Goal: Task Accomplishment & Management: Complete application form

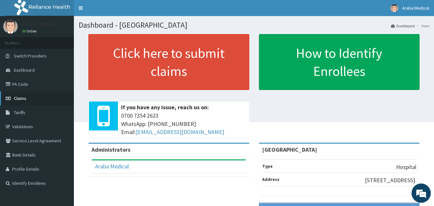
click at [17, 99] on span "Claims" at bounding box center [20, 98] width 13 height 6
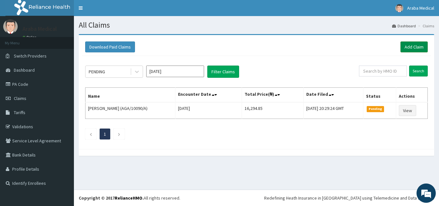
click at [416, 43] on link "Add Claim" at bounding box center [414, 46] width 27 height 11
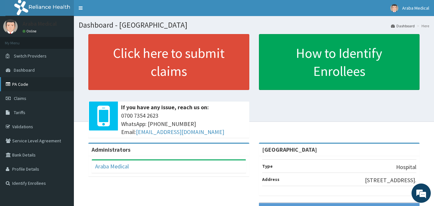
click at [21, 85] on link "PA Code" at bounding box center [37, 84] width 74 height 14
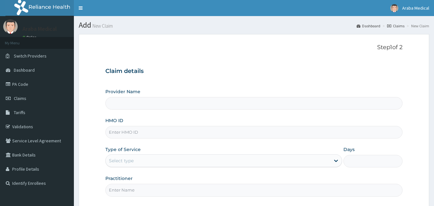
type input "[GEOGRAPHIC_DATA]"
click at [127, 133] on input "HMO ID" at bounding box center [254, 132] width 298 height 13
paste input "IBL/10052/D"
type input "IBL/10052/D"
click at [147, 163] on div "Select type" at bounding box center [218, 161] width 225 height 10
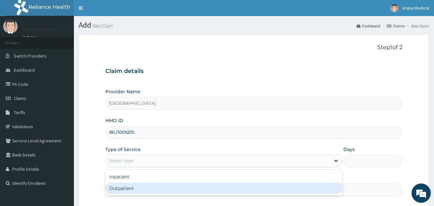
click at [147, 186] on div "Outpatient" at bounding box center [223, 189] width 237 height 12
type input "1"
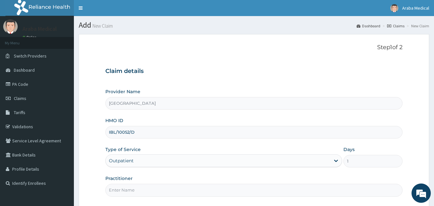
click at [146, 193] on input "Practitioner" at bounding box center [254, 190] width 298 height 13
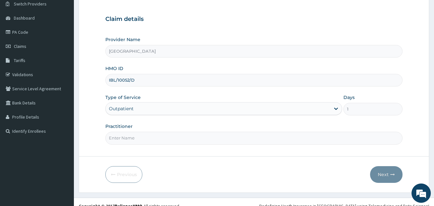
scroll to position [50, 0]
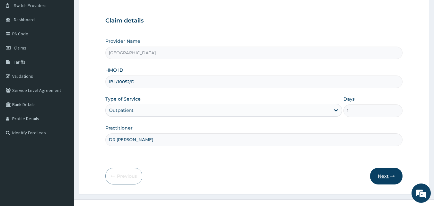
type input "DR [PERSON_NAME]"
click at [383, 177] on button "Next" at bounding box center [386, 176] width 32 height 17
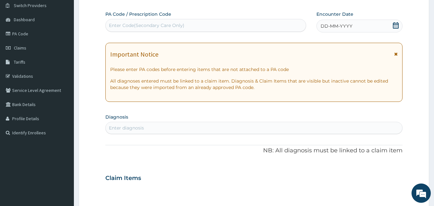
click at [396, 25] on icon at bounding box center [396, 25] width 6 height 6
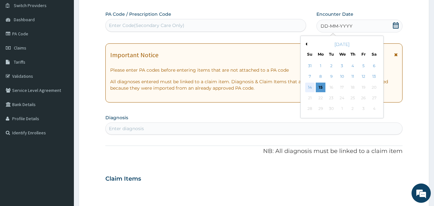
click at [310, 88] on div "14" at bounding box center [310, 88] width 10 height 10
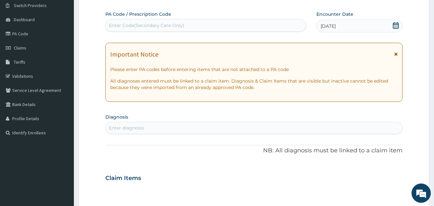
click at [213, 22] on div "Enter Code(Secondary Care Only)" at bounding box center [206, 25] width 201 height 10
paste input "PA/F2B63E"
type input "PA/F2B63E"
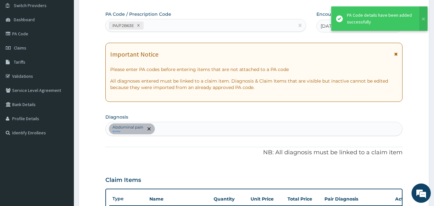
scroll to position [165, 0]
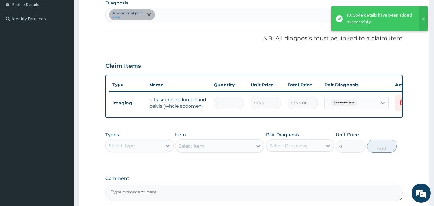
click at [222, 16] on div "Abdominal pain query" at bounding box center [254, 15] width 297 height 14
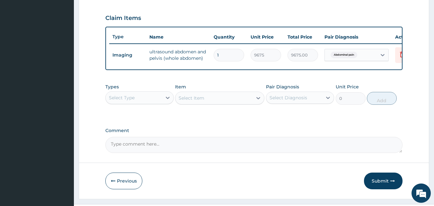
scroll to position [232, 0]
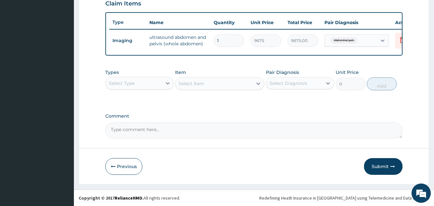
click at [154, 85] on div "Select Type" at bounding box center [134, 83] width 56 height 10
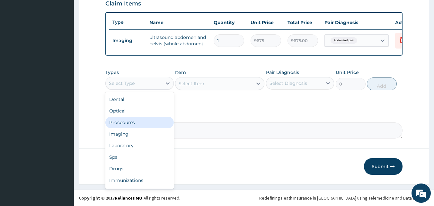
click at [137, 122] on div "Procedures" at bounding box center [139, 123] width 68 height 12
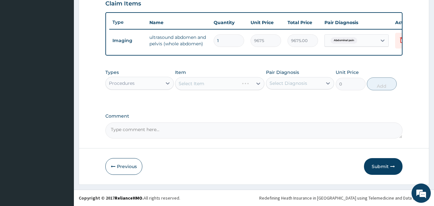
click at [223, 78] on div "Select Item" at bounding box center [219, 83] width 89 height 13
click at [219, 83] on div "Select Item" at bounding box center [214, 83] width 77 height 10
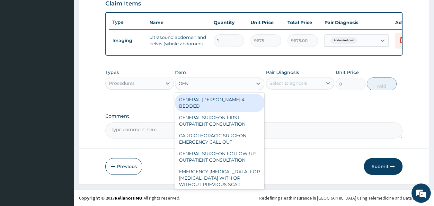
type input "GENE"
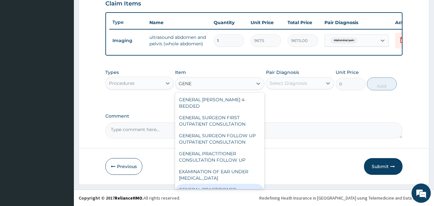
click at [224, 184] on div "GENERAL PRACTITIONER CONSULTATION FIRST OUTPATIENT CONSULTATION" at bounding box center [219, 196] width 89 height 24
type input "3547.5"
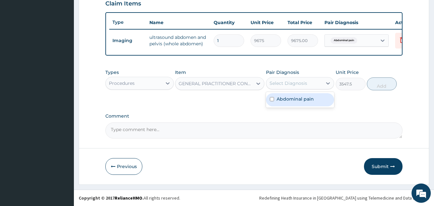
click at [313, 88] on div "Select Diagnosis" at bounding box center [295, 83] width 56 height 10
click at [306, 103] on div "Abdominal pain" at bounding box center [300, 99] width 68 height 13
checkbox input "true"
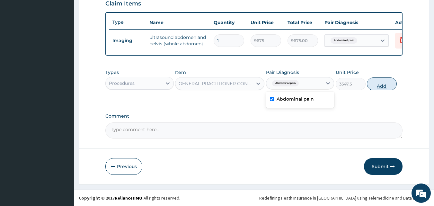
click at [372, 86] on button "Add" at bounding box center [382, 83] width 30 height 13
type input "0"
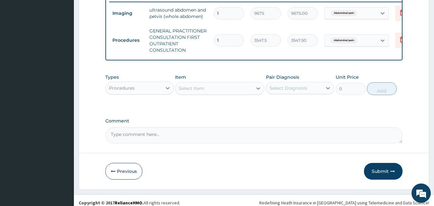
scroll to position [264, 0]
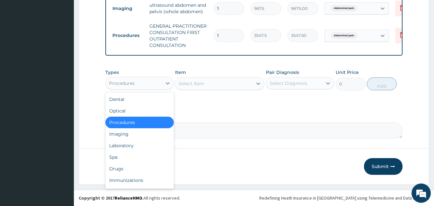
click at [138, 83] on div "Procedures" at bounding box center [134, 83] width 56 height 10
click at [135, 168] on div "Drugs" at bounding box center [139, 169] width 68 height 12
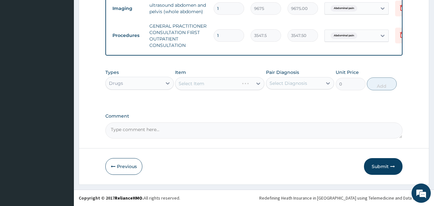
click at [224, 83] on div "Select Item" at bounding box center [219, 83] width 89 height 13
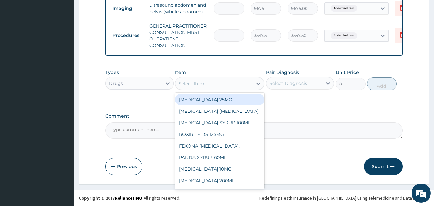
click at [224, 83] on div "Select Item" at bounding box center [214, 83] width 77 height 10
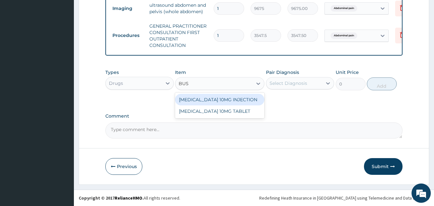
type input "BUSC"
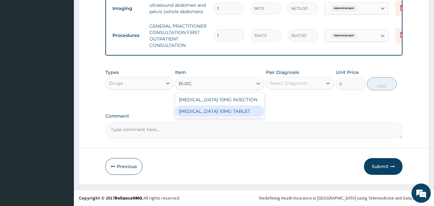
click at [217, 113] on div "[MEDICAL_DATA] 10MG TABLET" at bounding box center [219, 111] width 89 height 12
type input "41.38750076293945"
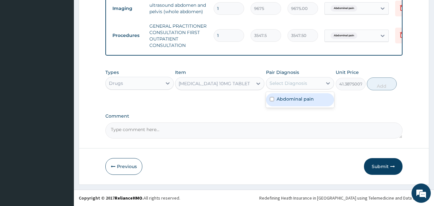
click at [276, 82] on div "Select Diagnosis" at bounding box center [289, 83] width 38 height 6
click at [283, 99] on label "Abdominal pain" at bounding box center [295, 99] width 37 height 6
checkbox input "true"
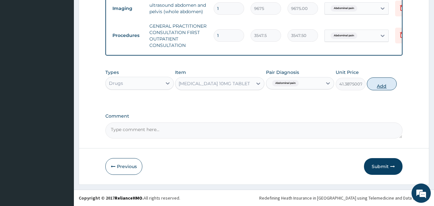
click at [385, 81] on button "Add" at bounding box center [382, 83] width 30 height 13
type input "0"
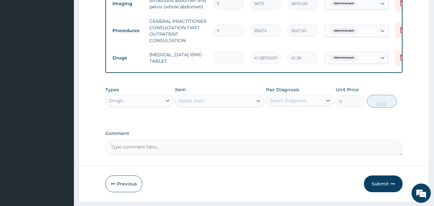
type input "0.00"
type input "3"
type input "124.16"
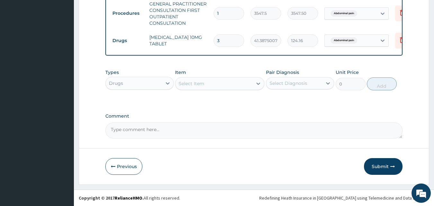
scroll to position [286, 0]
type input "3"
click at [383, 166] on button "Submit" at bounding box center [383, 166] width 39 height 17
